Goal: Information Seeking & Learning: Compare options

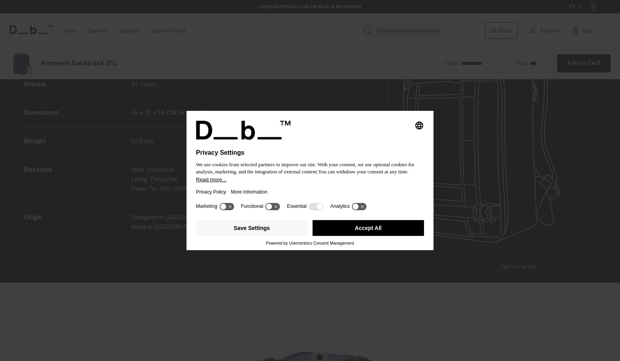
scroll to position [1082, 0]
